Goal: Task Accomplishment & Management: Use online tool/utility

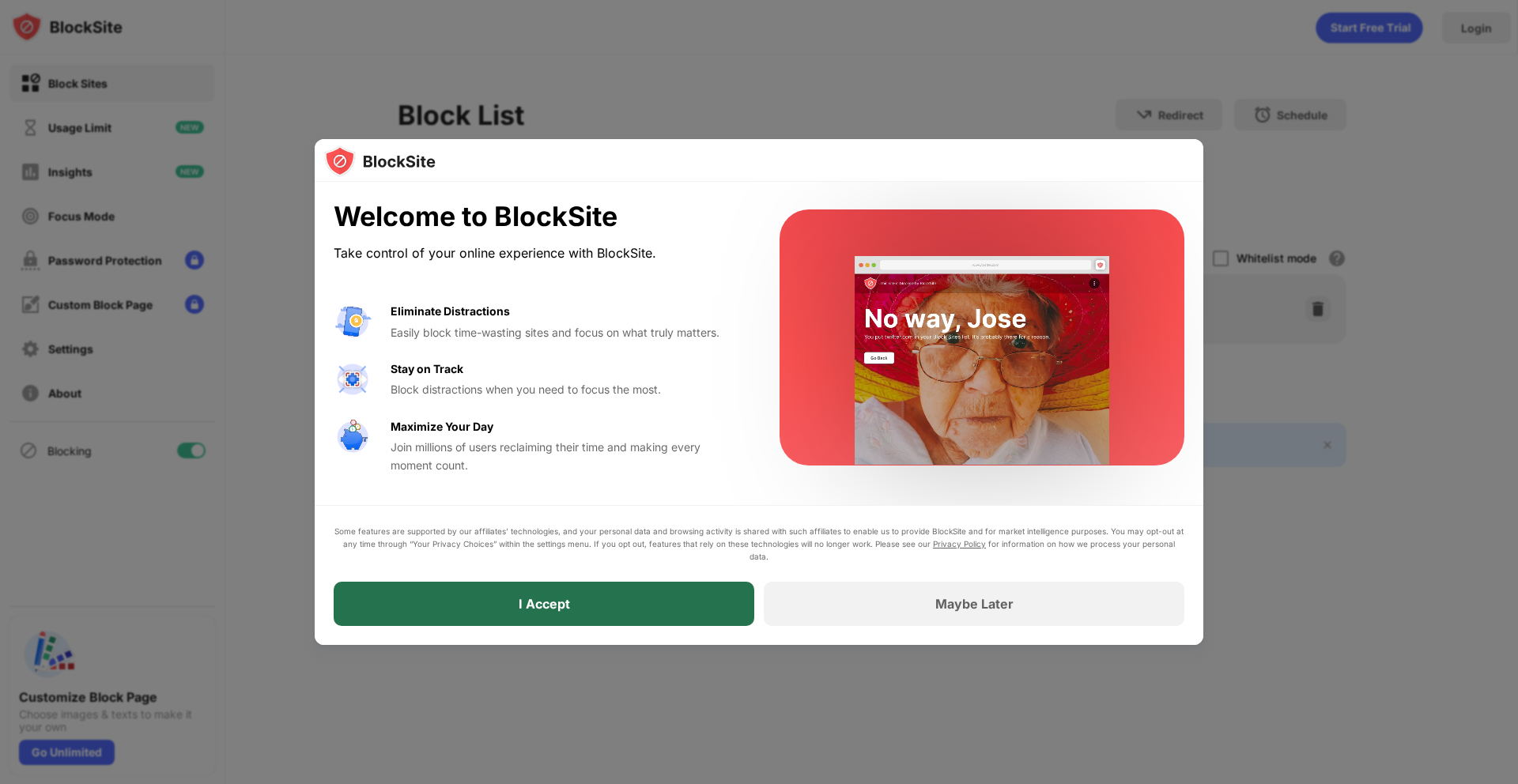
click at [564, 608] on div "I Accept" at bounding box center [544, 603] width 51 height 16
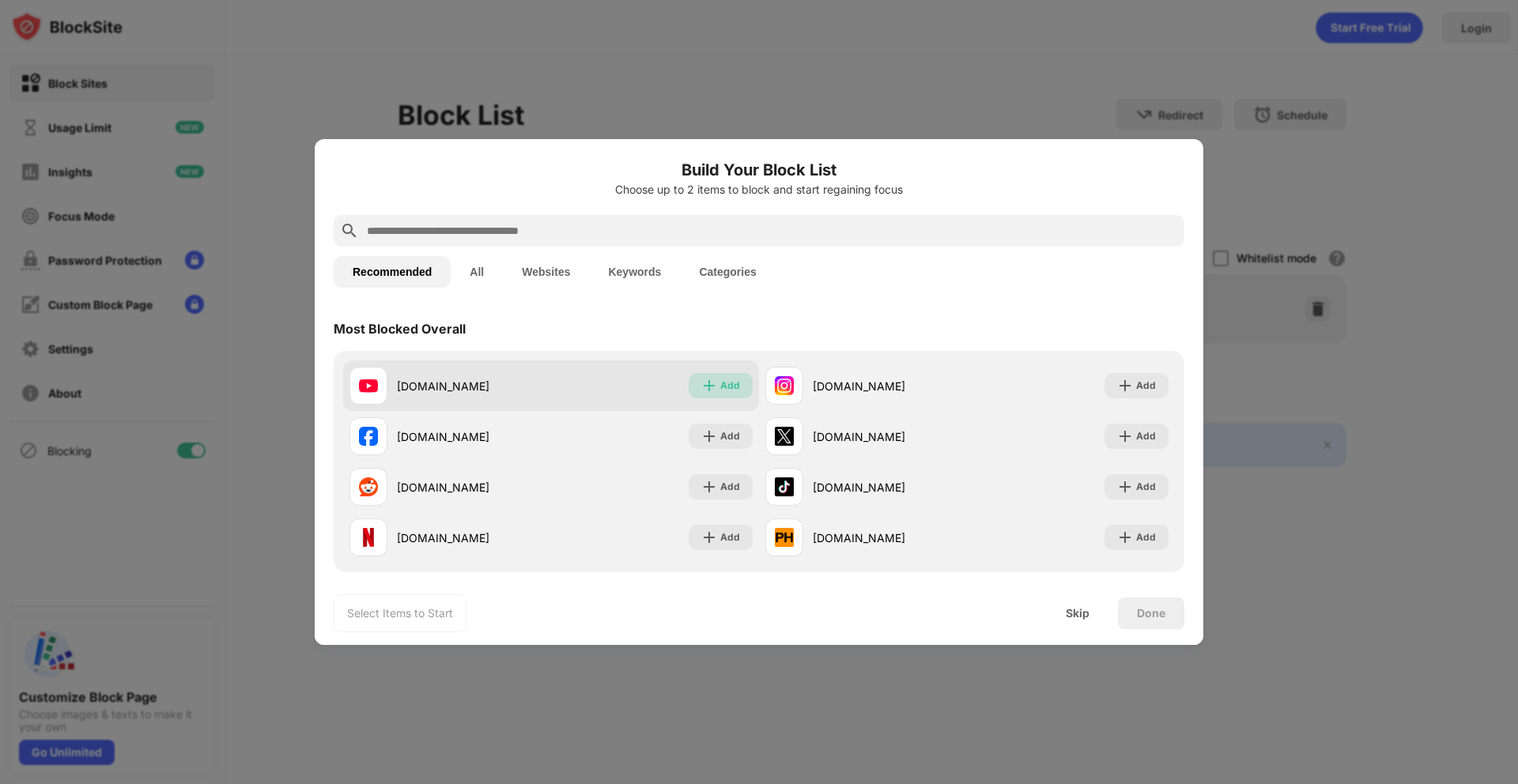
click at [703, 385] on img at bounding box center [709, 385] width 16 height 16
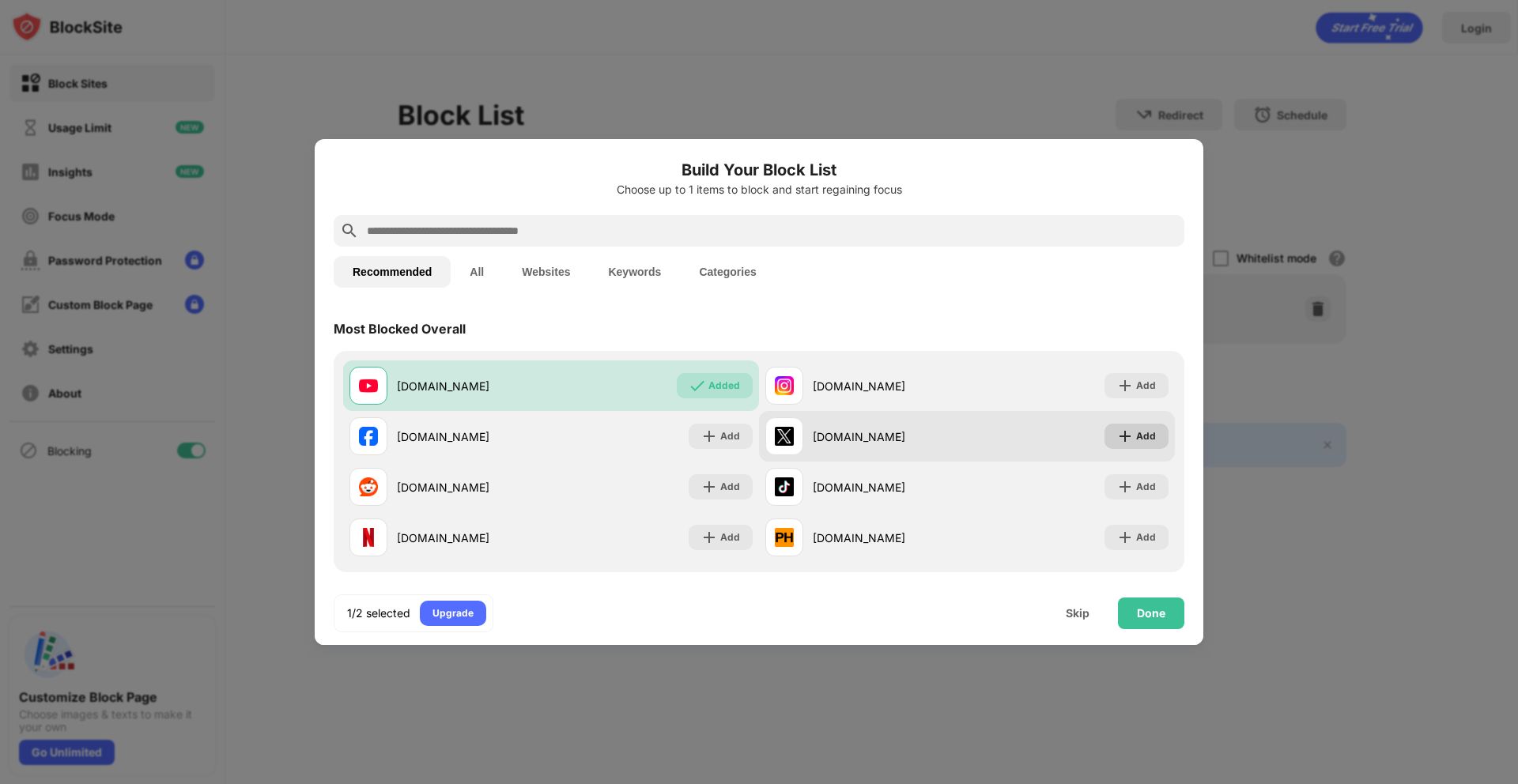
click at [1137, 435] on div "Add" at bounding box center [1145, 436] width 20 height 16
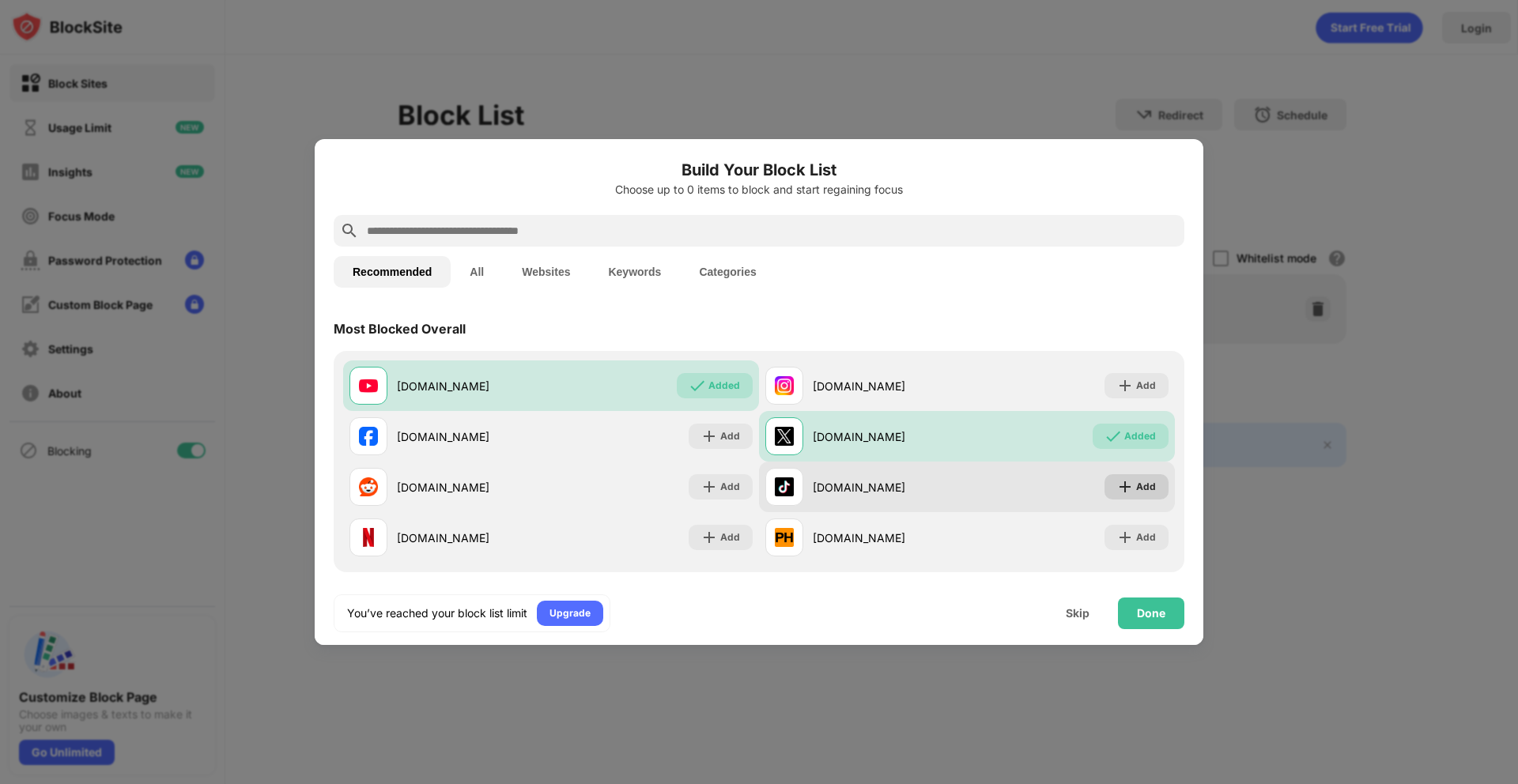
click at [1136, 486] on div "Add" at bounding box center [1137, 486] width 64 height 25
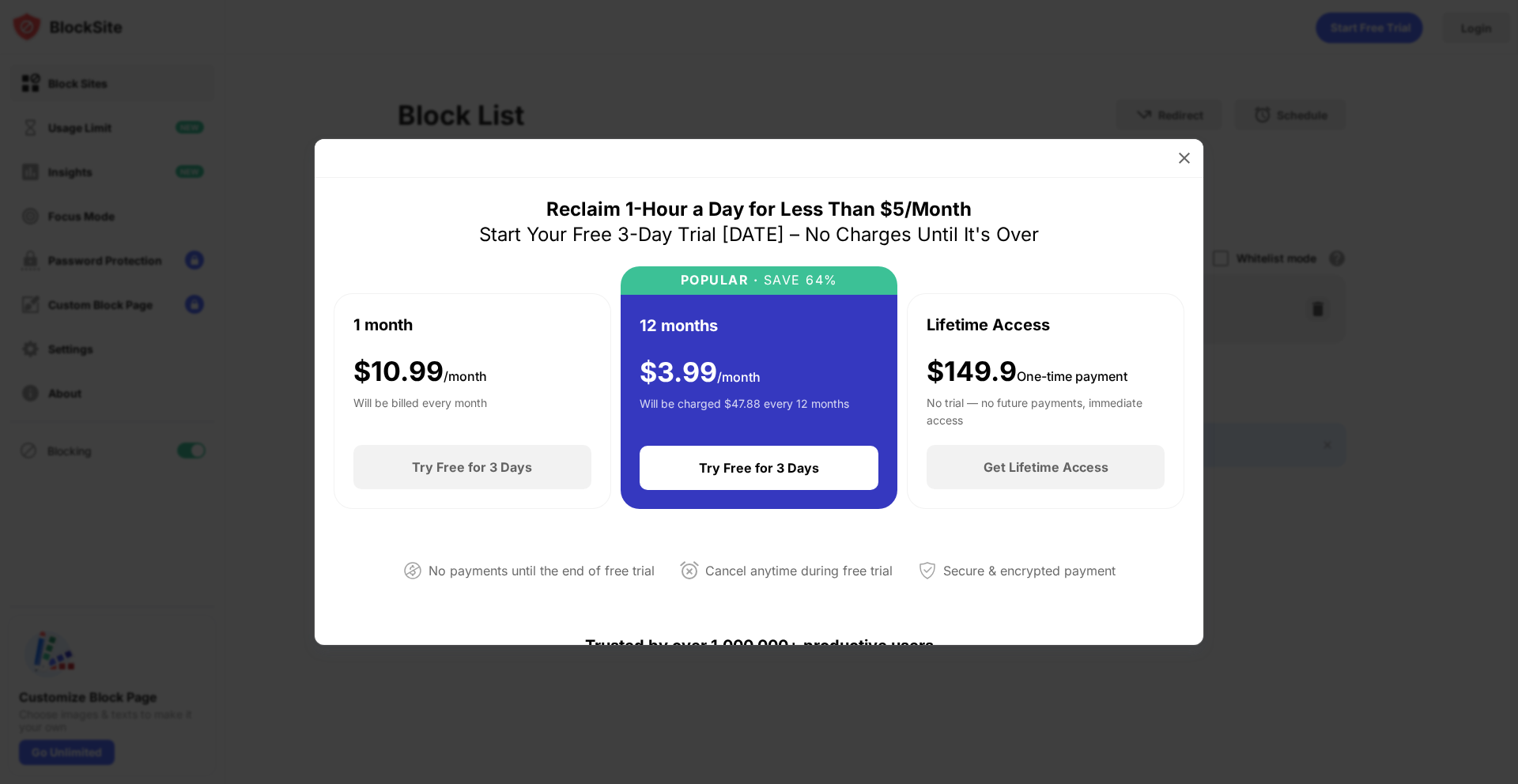
scroll to position [1, 0]
click at [1180, 152] on img at bounding box center [1184, 158] width 16 height 16
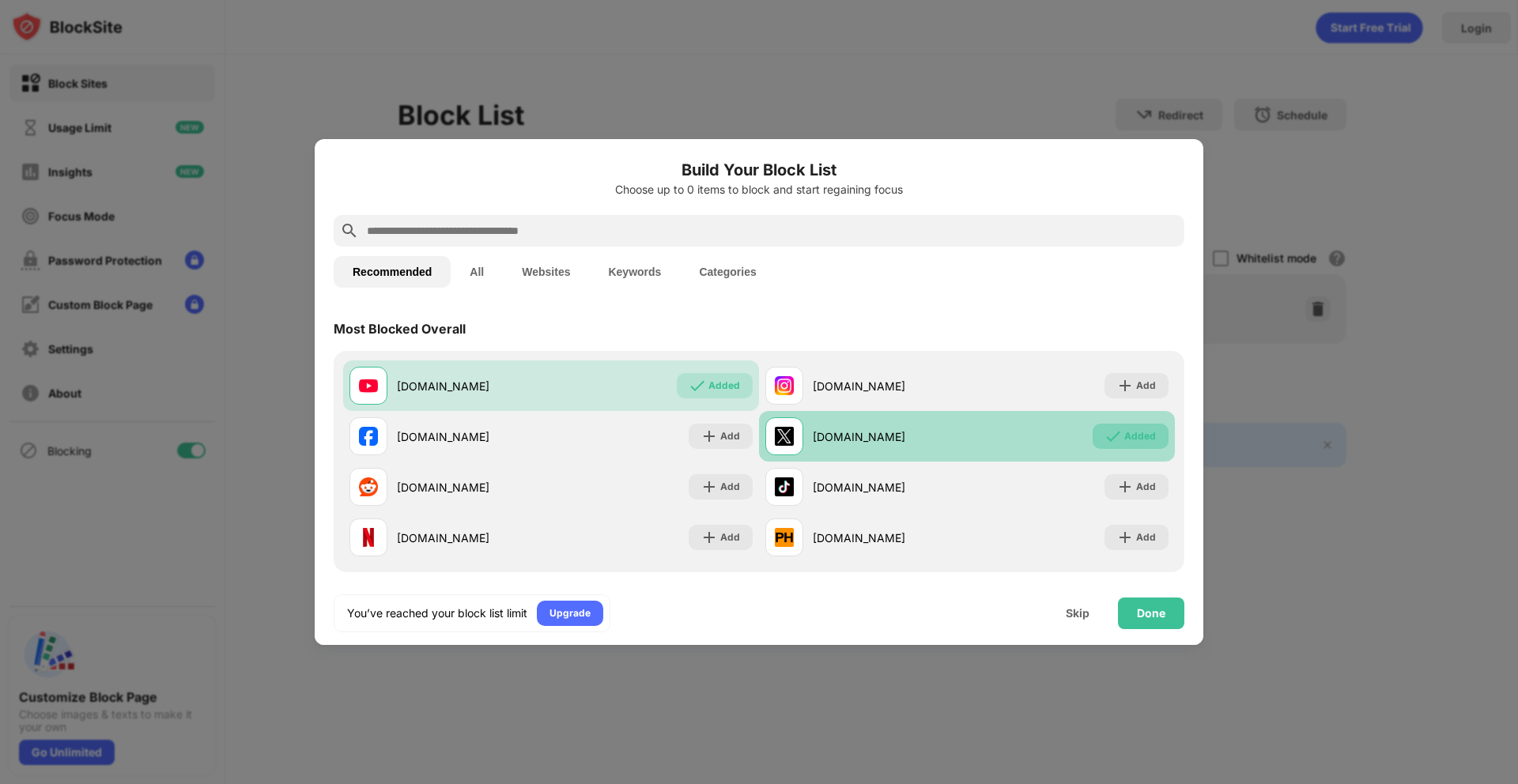
click at [1109, 437] on img at bounding box center [1112, 436] width 16 height 16
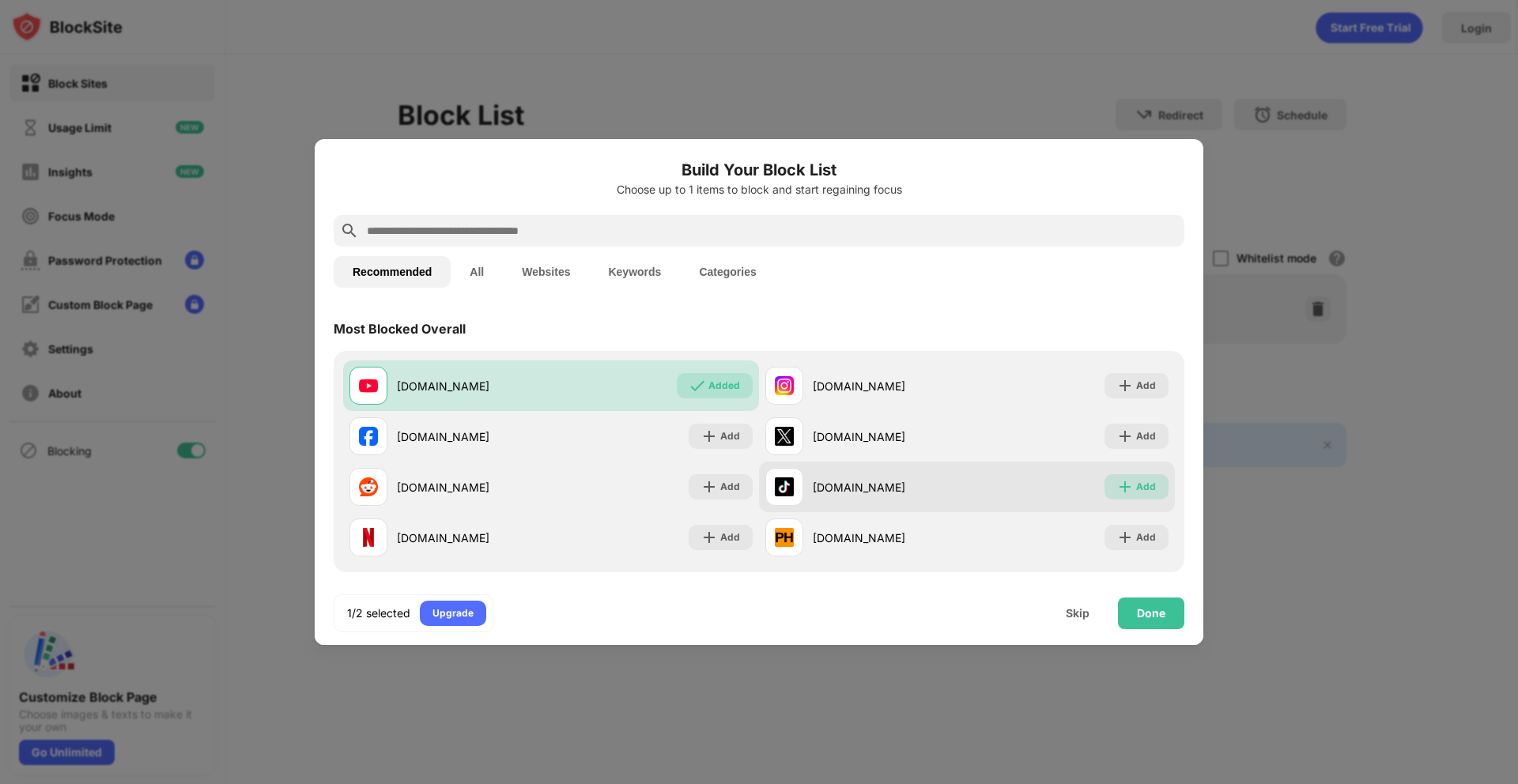
click at [1125, 486] on img at bounding box center [1125, 487] width 16 height 16
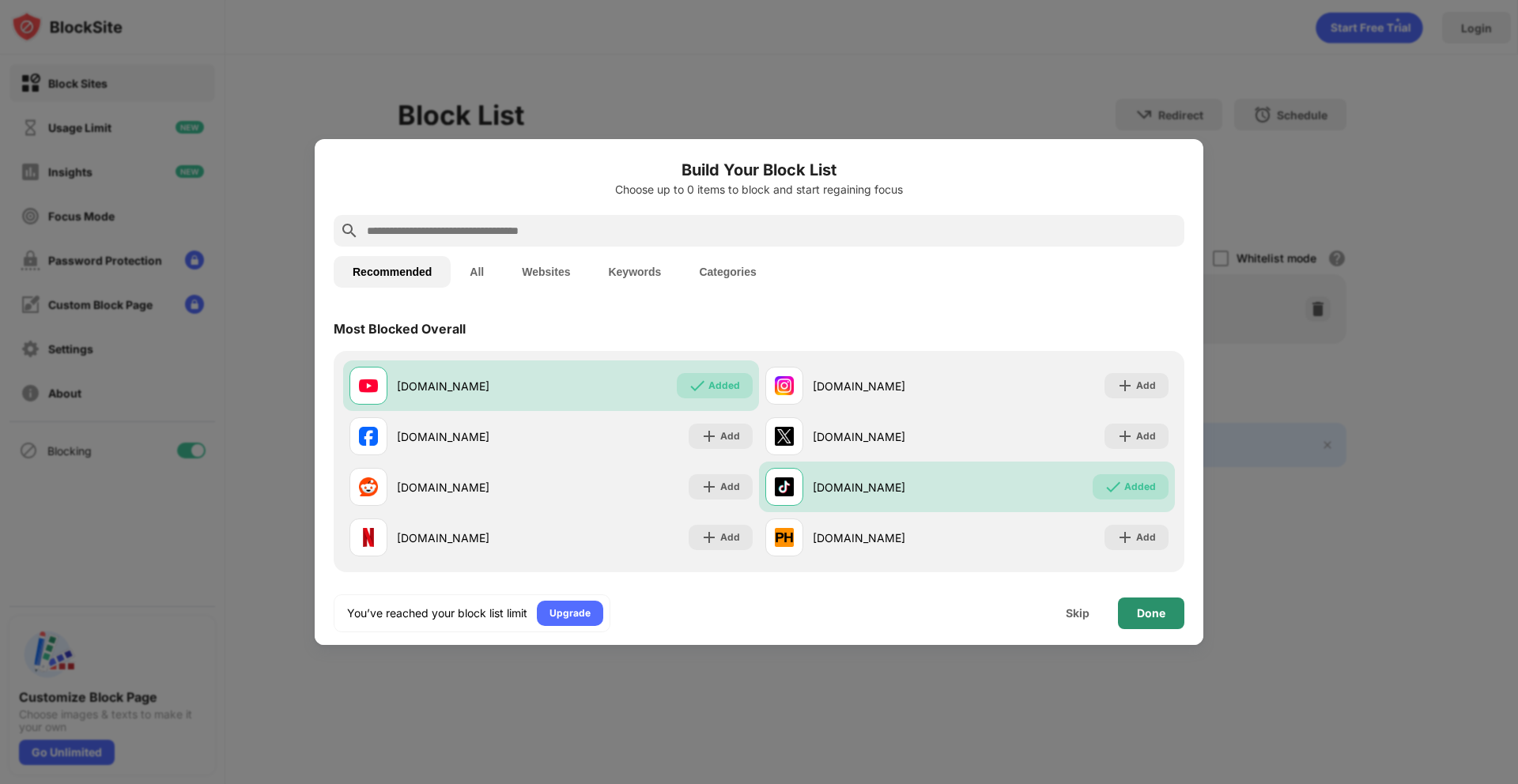
click at [1157, 619] on div "Done" at bounding box center [1151, 613] width 29 height 13
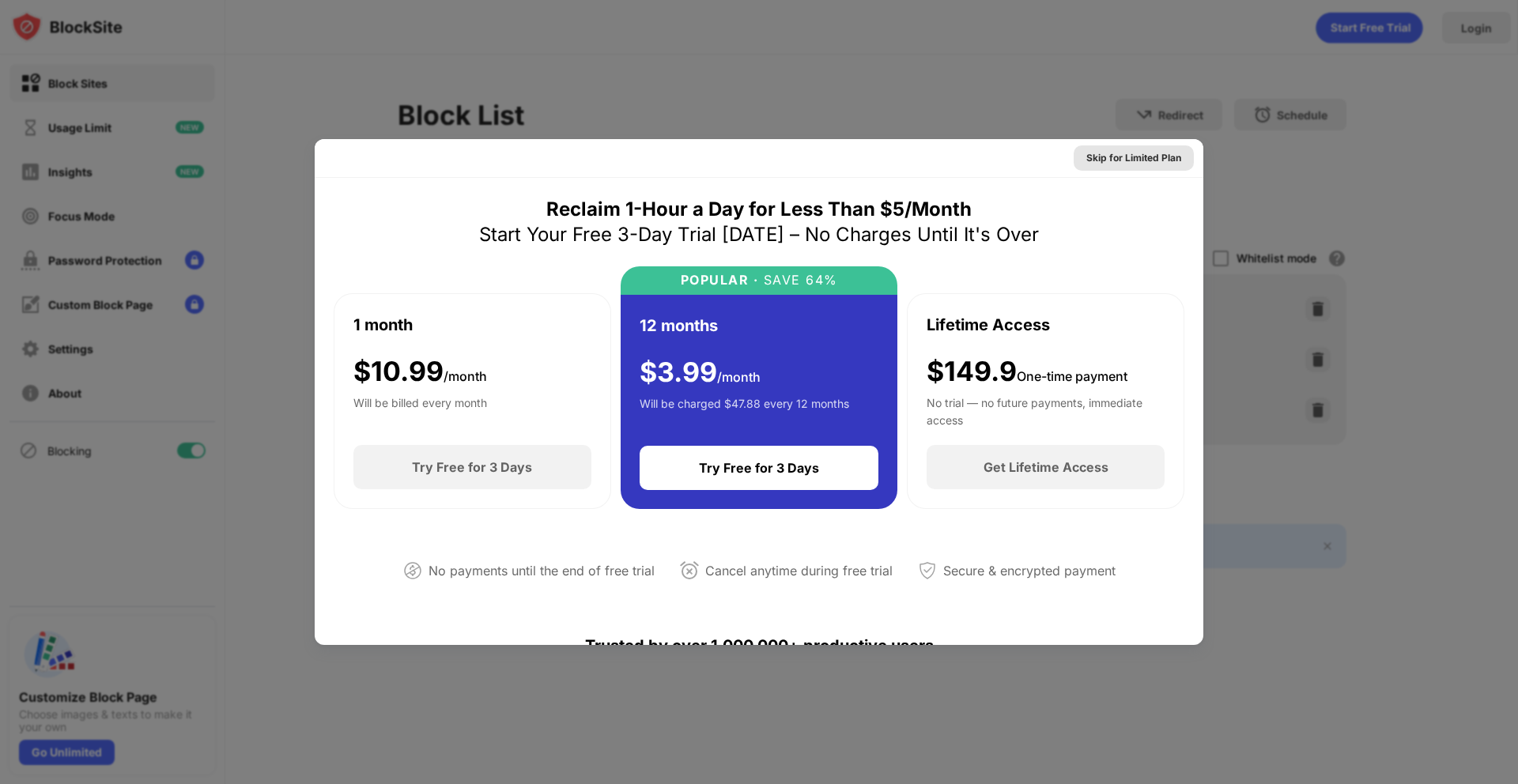
click at [1115, 157] on div "Skip for Limited Plan" at bounding box center [1133, 158] width 95 height 16
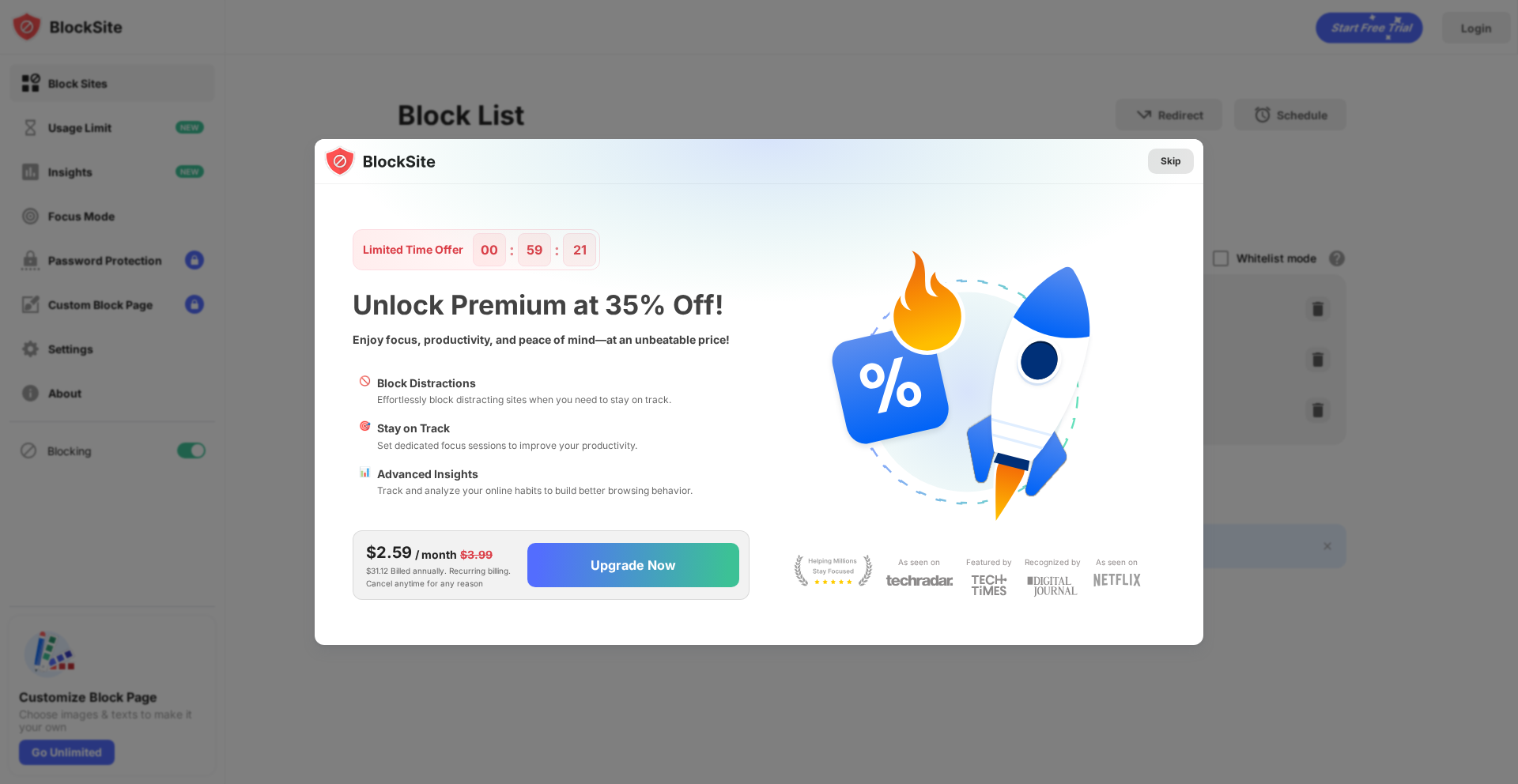
click at [1178, 158] on div "Skip" at bounding box center [1171, 161] width 21 height 16
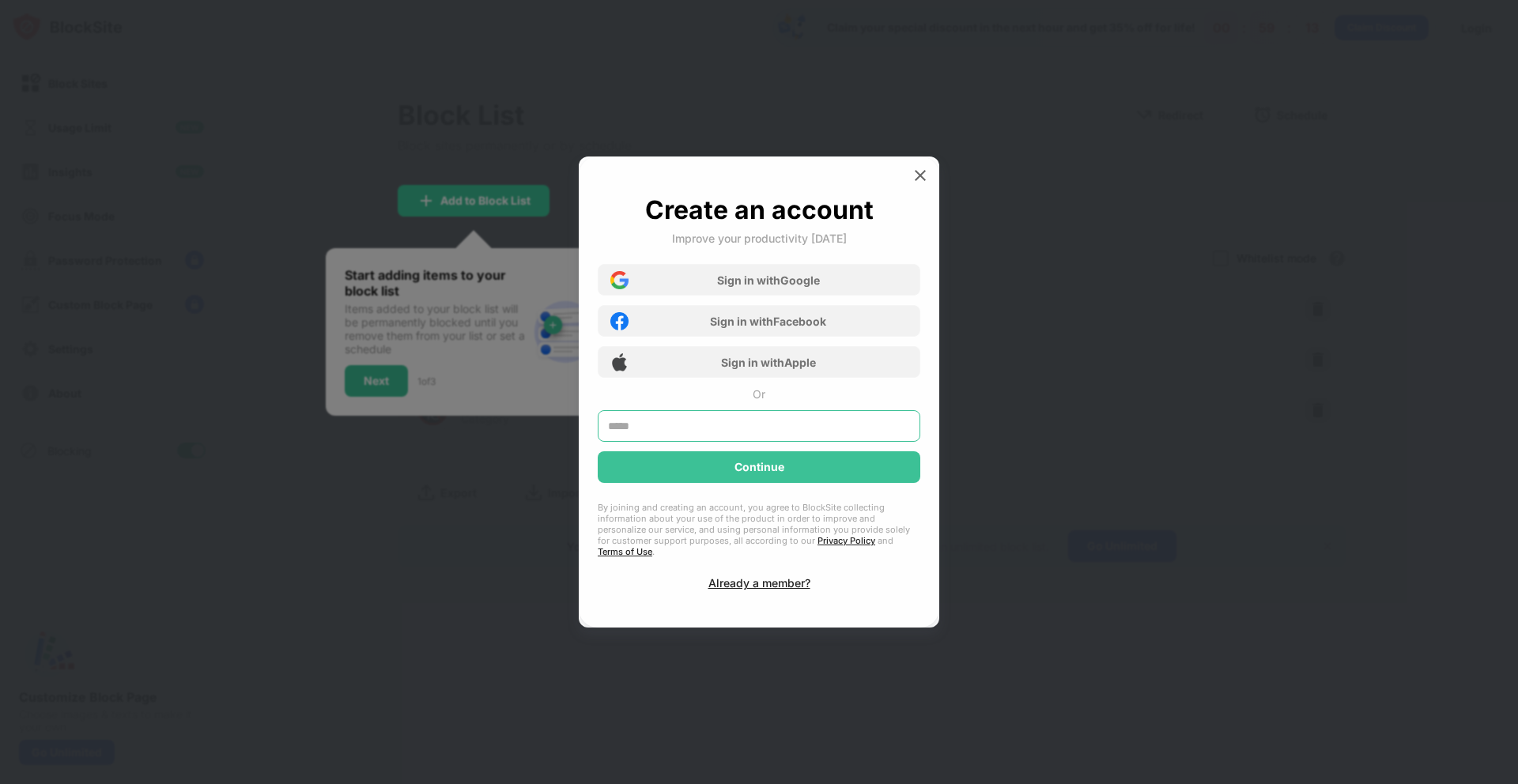
click at [742, 426] on input "text" at bounding box center [758, 425] width 322 height 31
type input "**********"
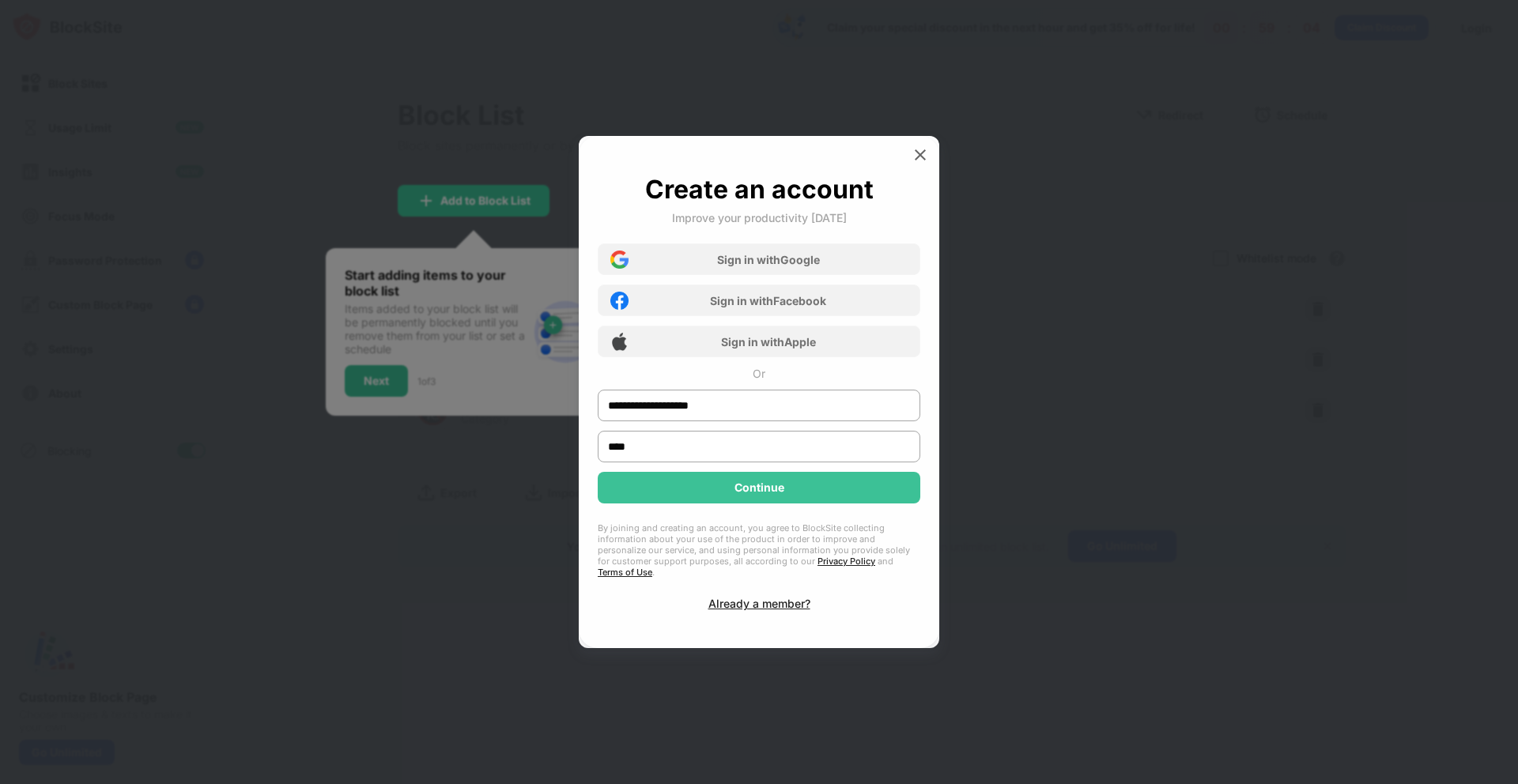
type input "****"
click at [767, 494] on div "Continue" at bounding box center [759, 487] width 50 height 13
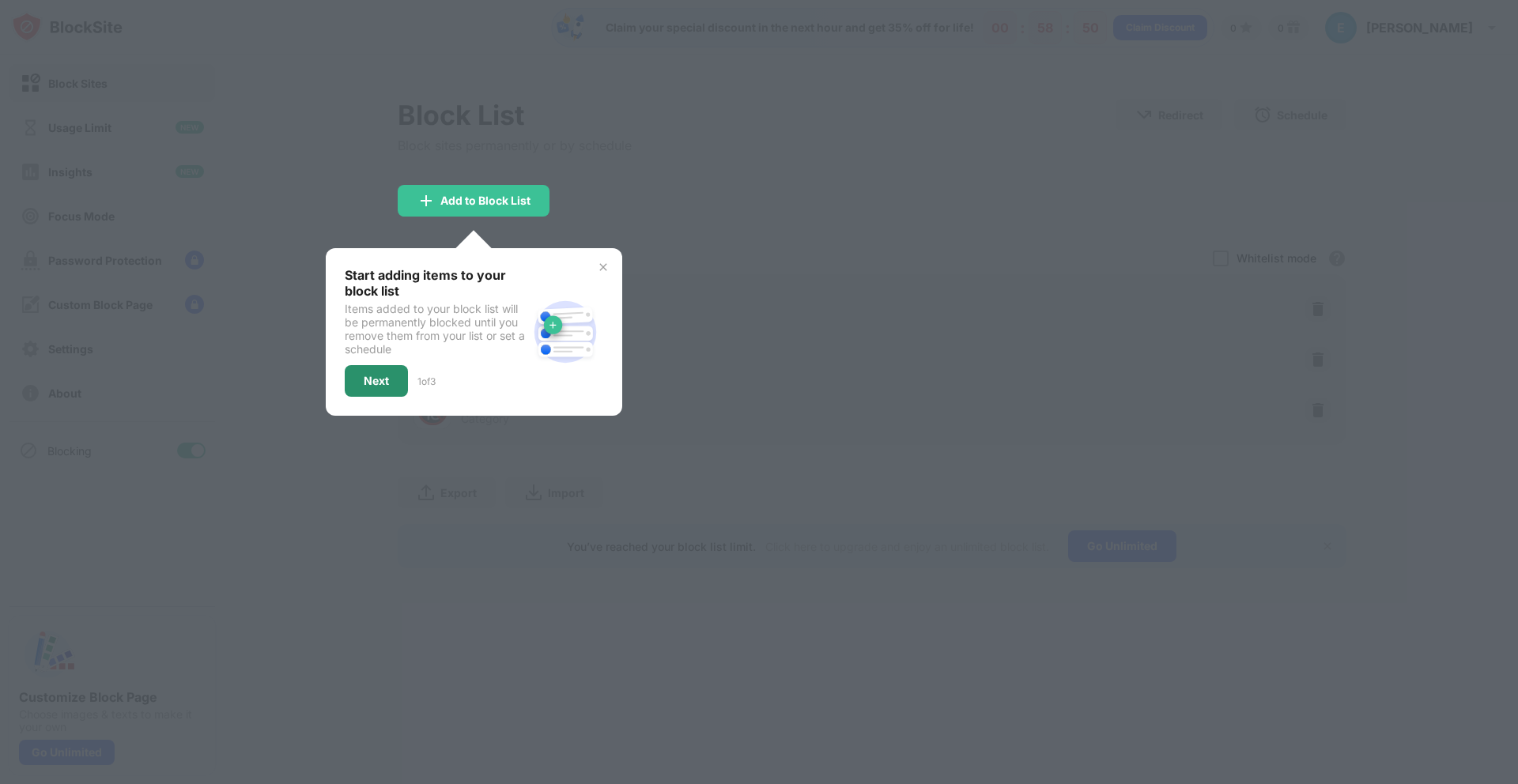
click at [373, 385] on div "Next" at bounding box center [376, 380] width 25 height 13
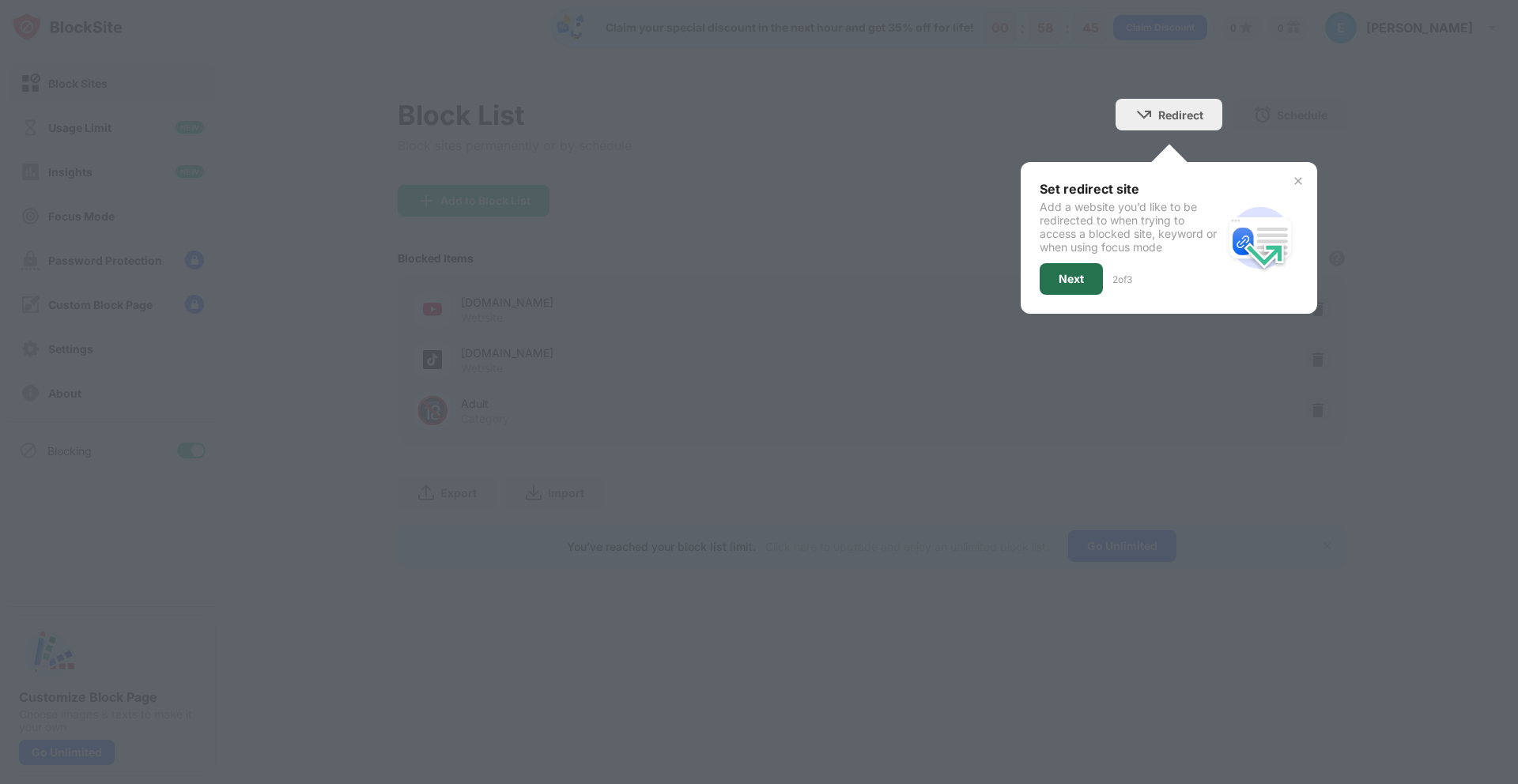
click at [1066, 278] on div "Next" at bounding box center [1071, 279] width 25 height 13
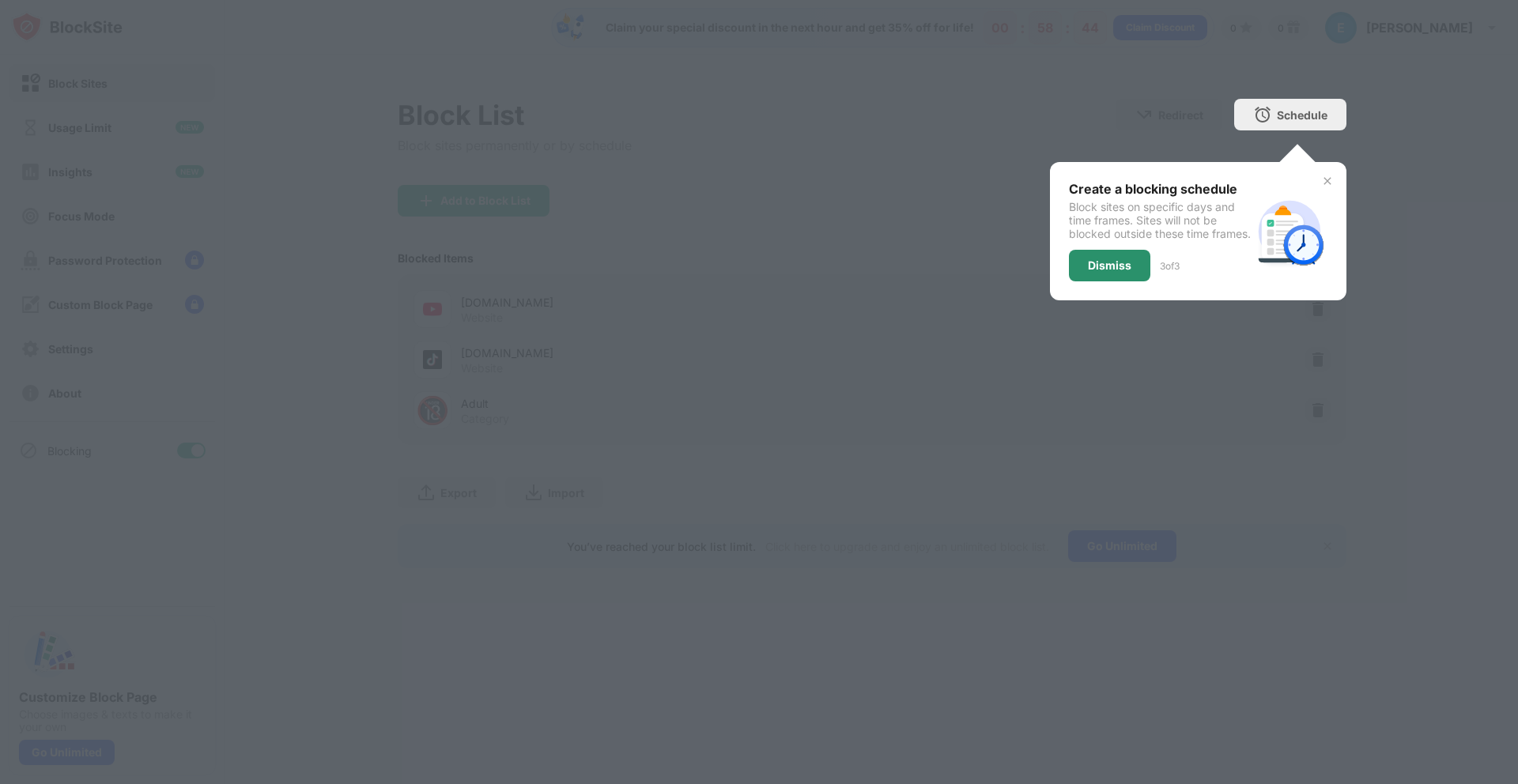
click at [1113, 272] on div "Dismiss" at bounding box center [1109, 266] width 43 height 13
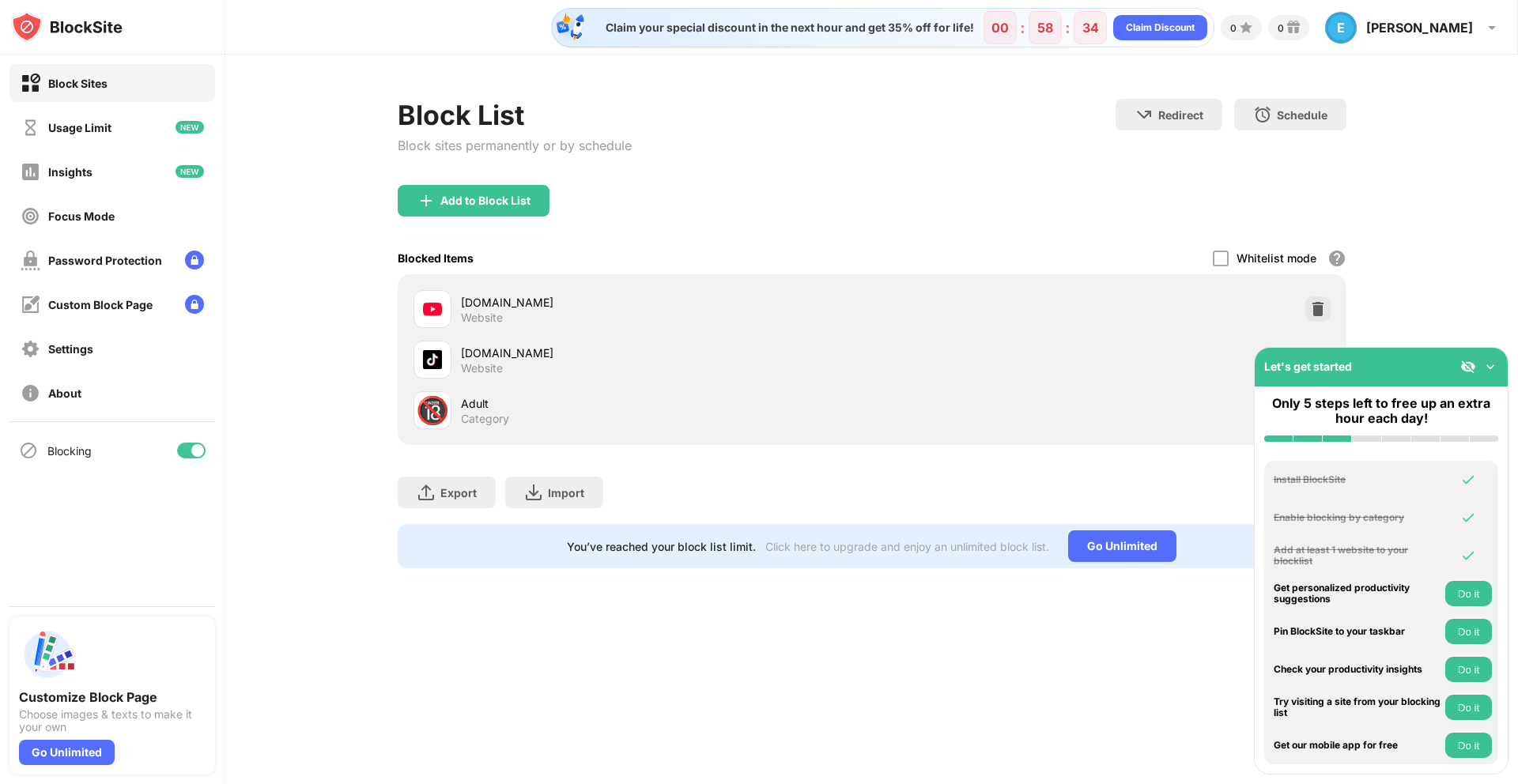
click at [1489, 363] on img at bounding box center [1490, 366] width 16 height 16
